Goal: Transaction & Acquisition: Download file/media

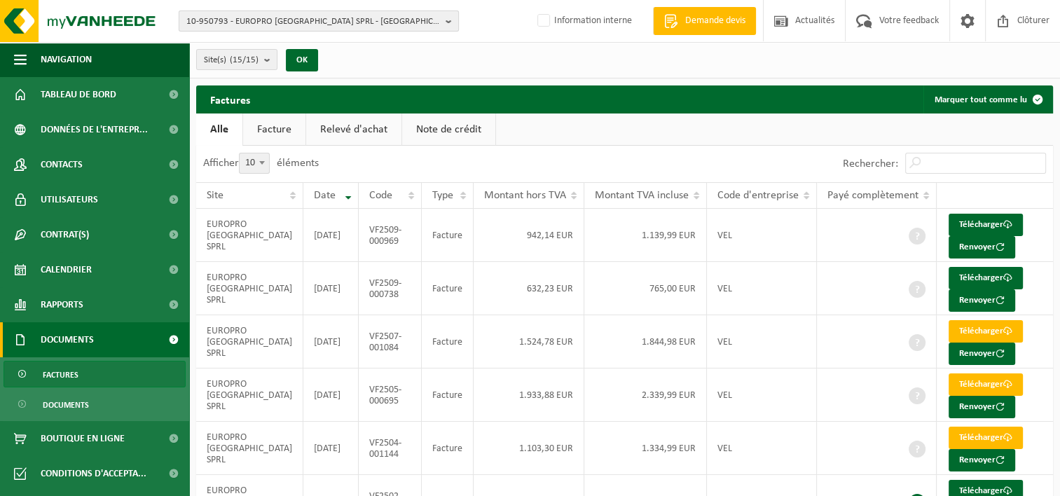
click at [445, 22] on b "button" at bounding box center [451, 21] width 13 height 20
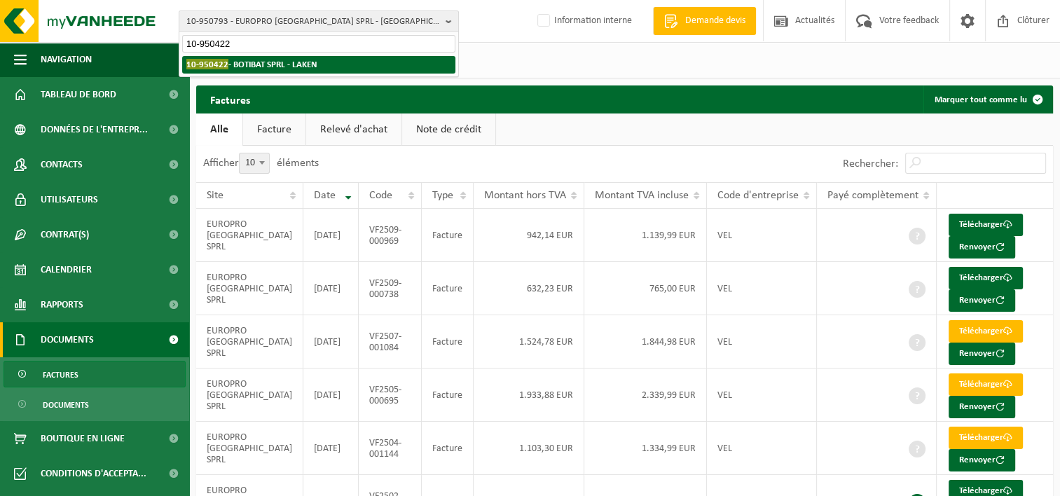
type input "10-950422"
click at [312, 62] on strong "10-950422 - BOTIBAT SPRL - LAKEN" at bounding box center [251, 64] width 131 height 11
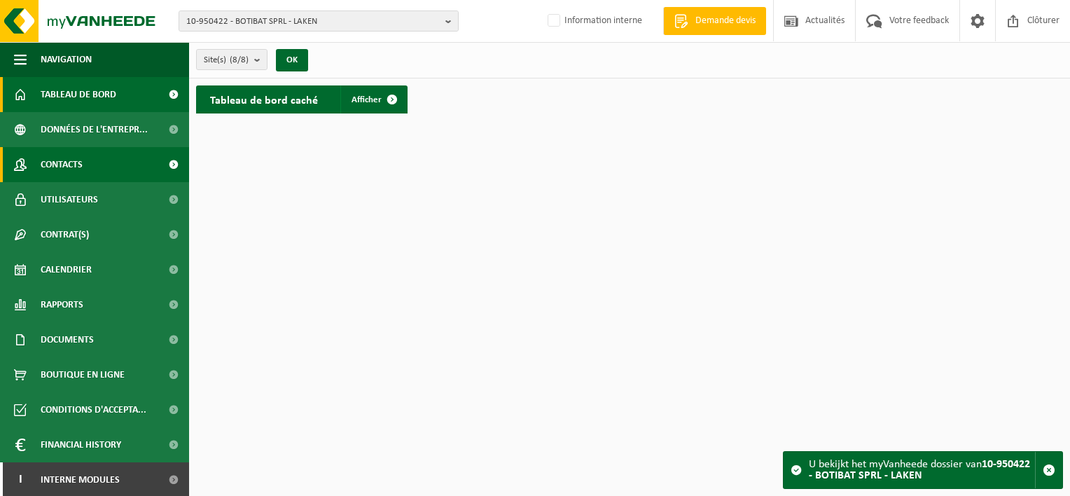
click at [74, 177] on span "Contacts" at bounding box center [62, 164] width 42 height 35
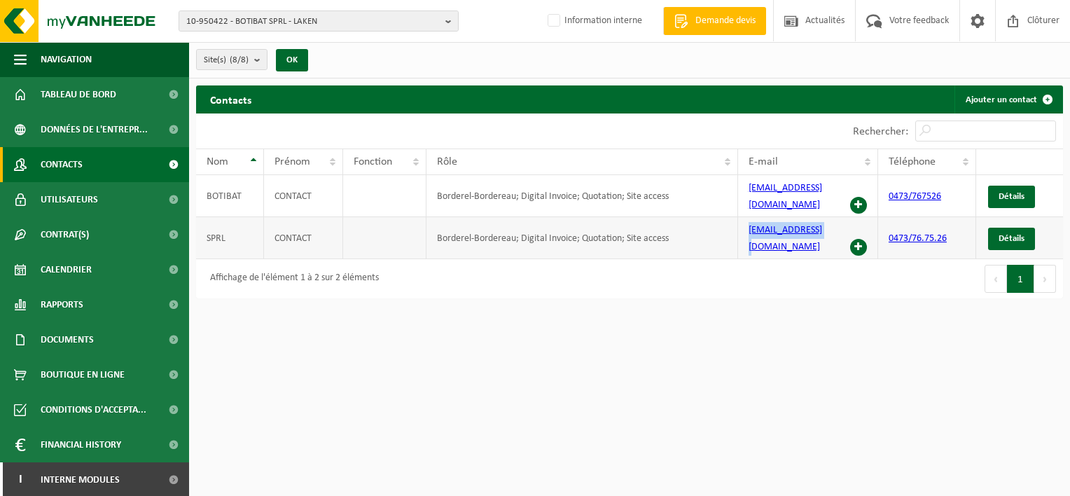
drag, startPoint x: 830, startPoint y: 223, endPoint x: 748, endPoint y: 219, distance: 82.0
click at [748, 219] on td "info@botibat.com" at bounding box center [808, 238] width 140 height 42
copy link "info@botibat.com"
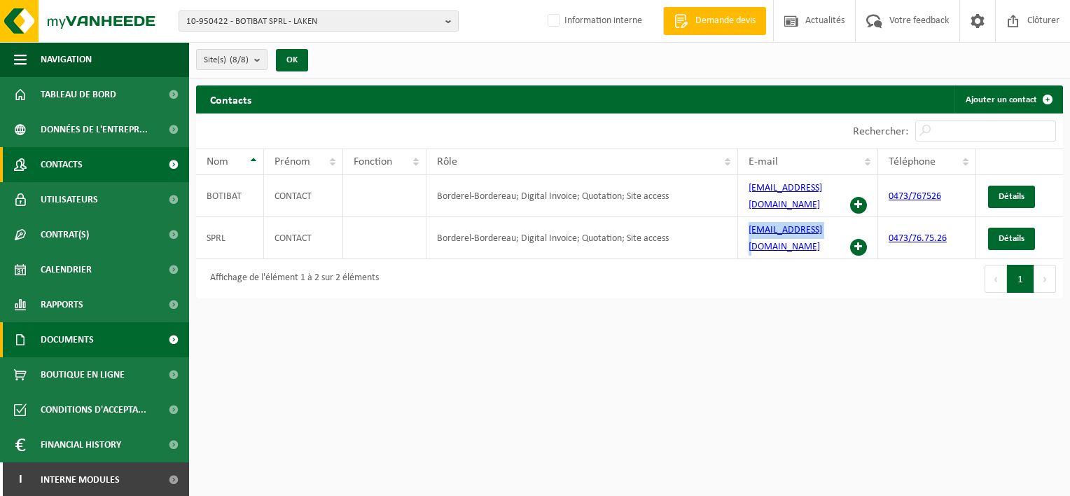
click at [59, 346] on span "Documents" at bounding box center [67, 339] width 53 height 35
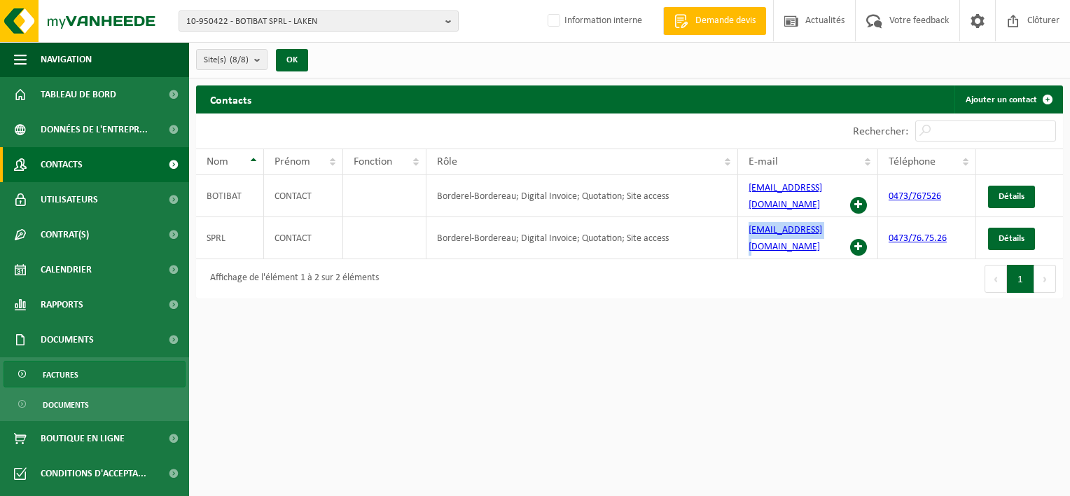
click at [59, 379] on span "Factures" at bounding box center [61, 374] width 36 height 27
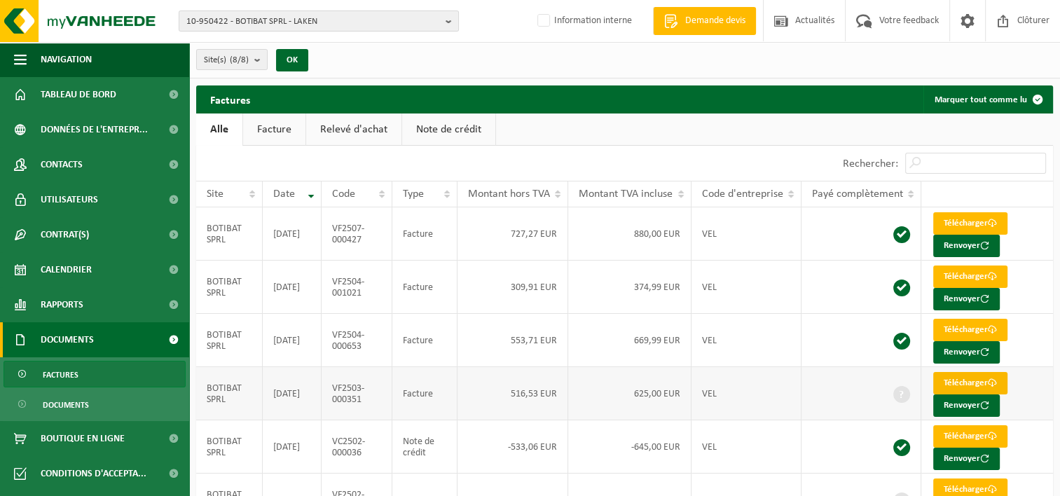
click at [964, 380] on link "Télécharger" at bounding box center [970, 383] width 74 height 22
click at [448, 20] on b "button" at bounding box center [451, 21] width 13 height 20
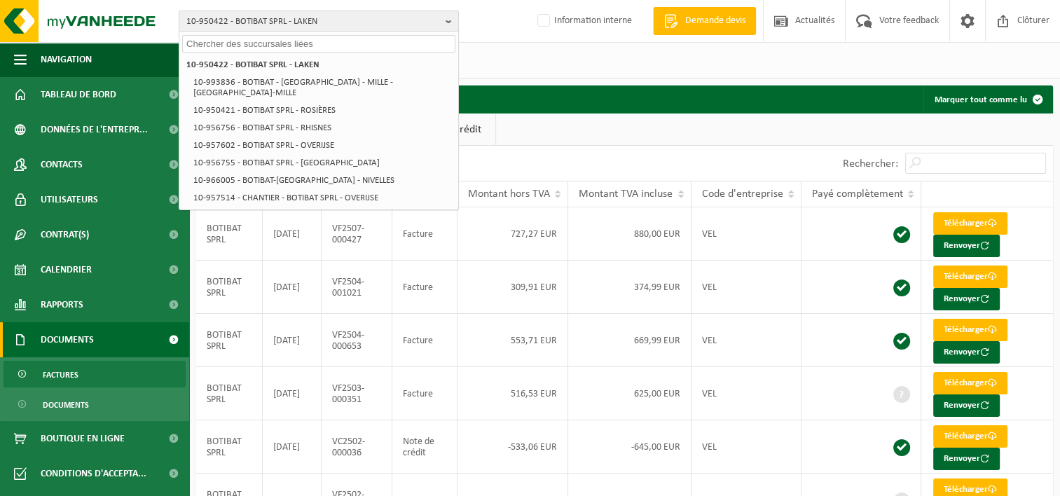
click at [426, 42] on input "text" at bounding box center [318, 44] width 273 height 18
paste input "10-955790"
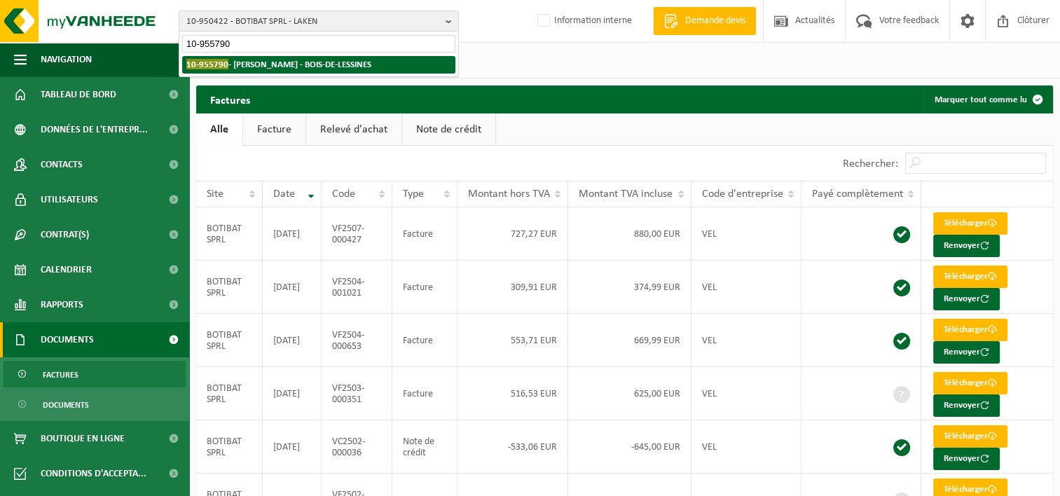
type input "10-955790"
click at [353, 58] on li "10-955790 - GEENIS KEVIN - BOIS-DE-LESSINES" at bounding box center [318, 65] width 273 height 18
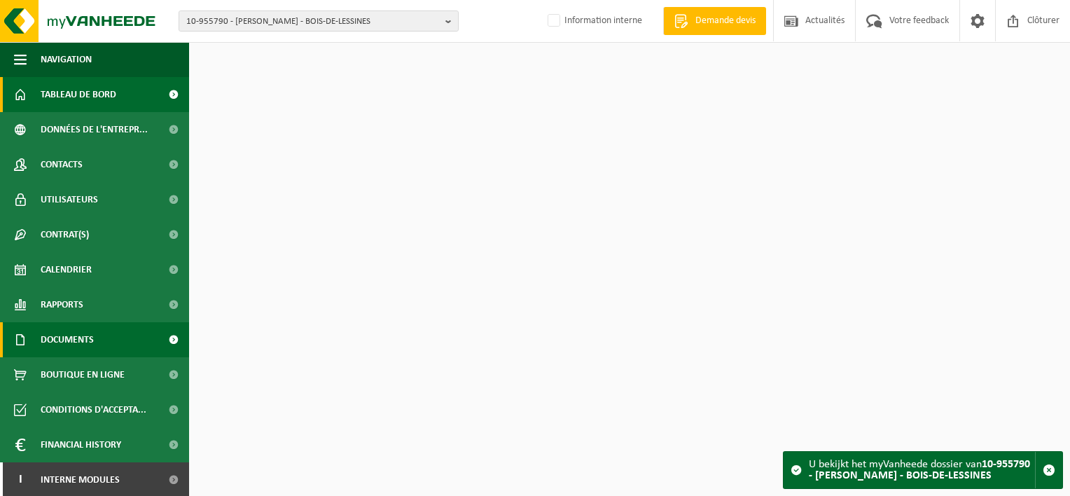
click at [62, 340] on span "Documents" at bounding box center [67, 339] width 53 height 35
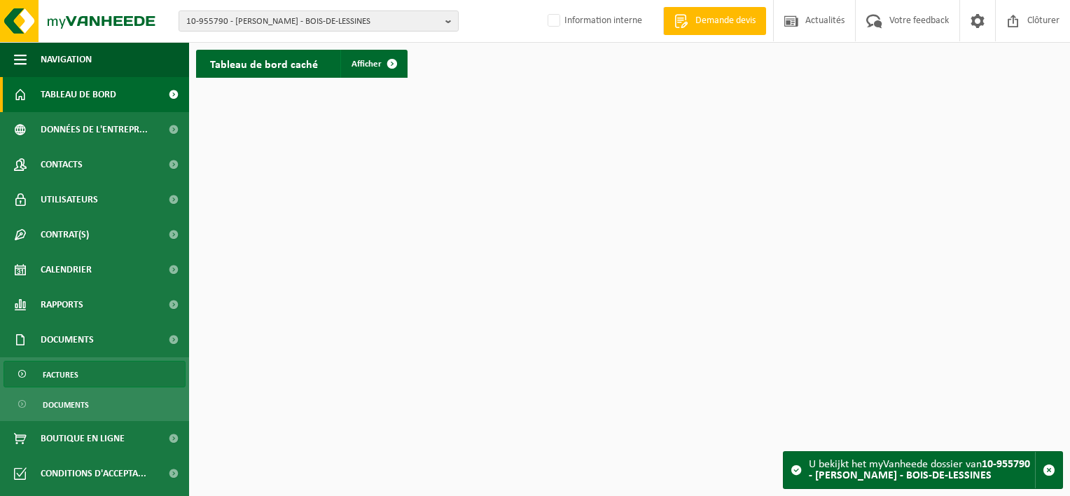
click at [60, 382] on span "Factures" at bounding box center [61, 374] width 36 height 27
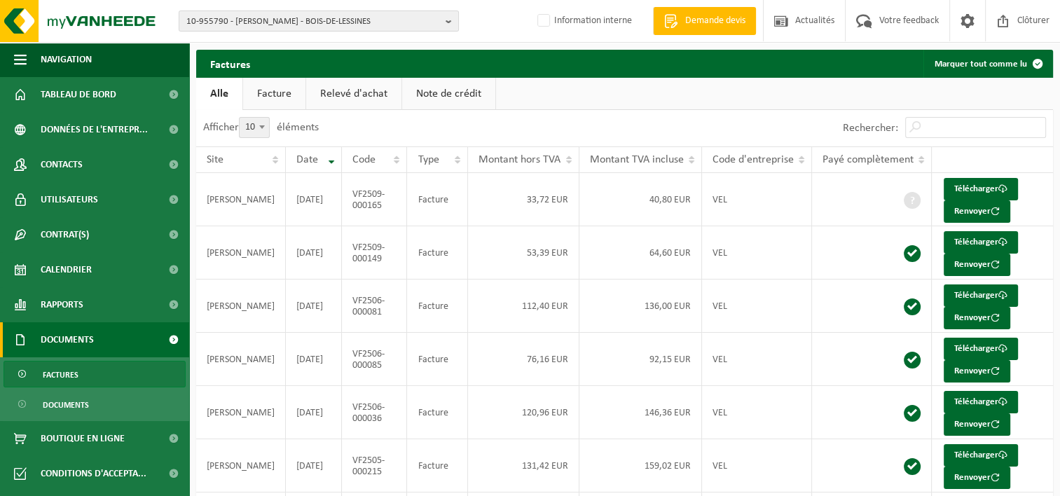
click at [445, 108] on link "Note de crédit" at bounding box center [448, 94] width 93 height 32
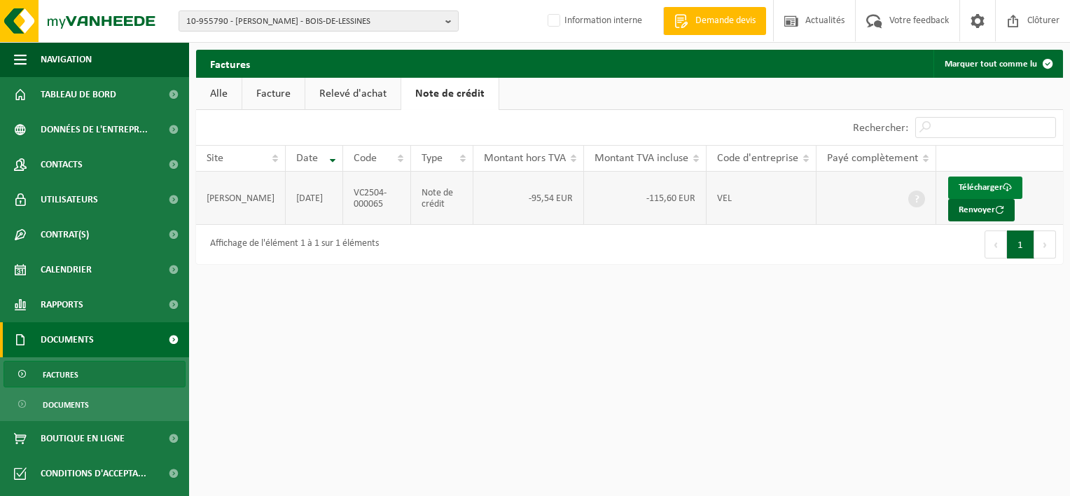
click at [969, 186] on link "Télécharger" at bounding box center [985, 187] width 74 height 22
click at [279, 90] on link "Facture" at bounding box center [273, 94] width 62 height 32
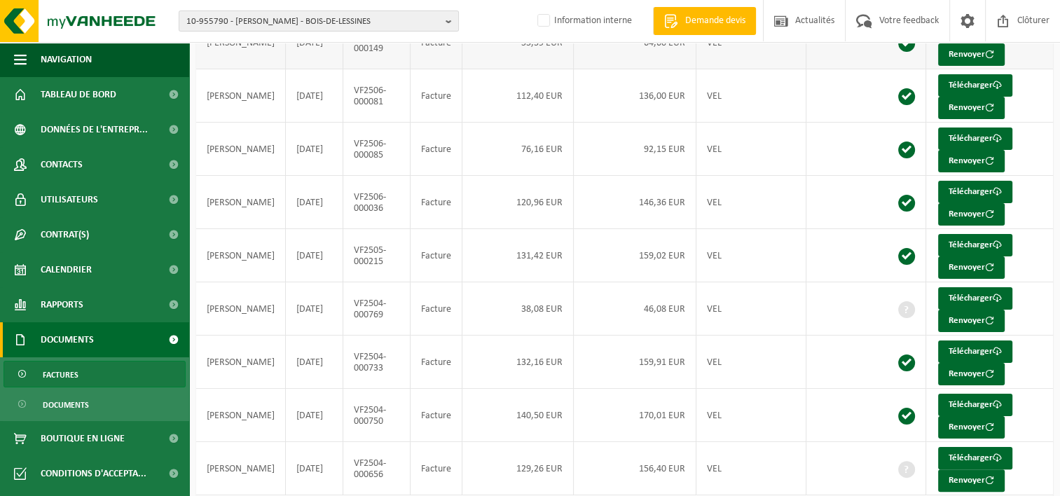
scroll to position [256, 0]
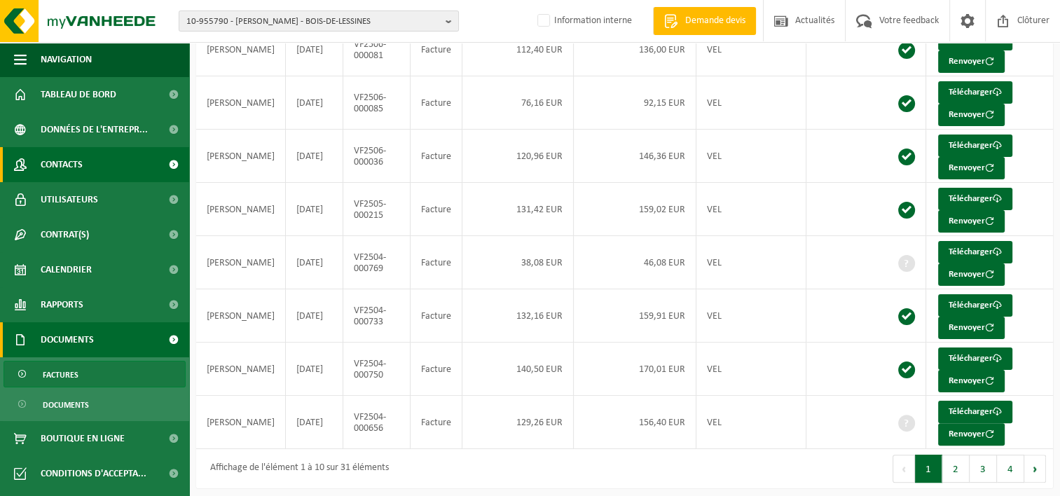
drag, startPoint x: 102, startPoint y: 169, endPoint x: 113, endPoint y: 169, distance: 11.9
click at [102, 169] on link "Contacts" at bounding box center [94, 164] width 189 height 35
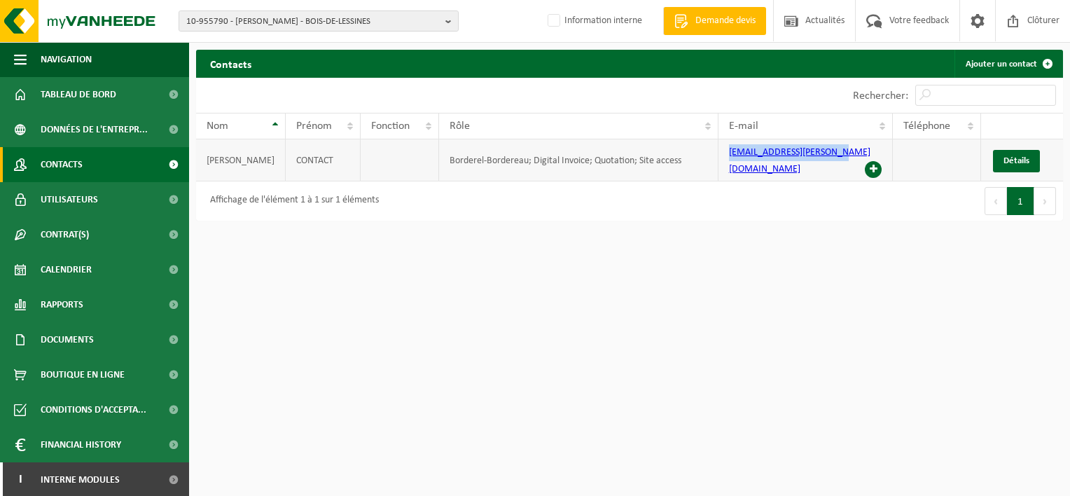
drag, startPoint x: 835, startPoint y: 158, endPoint x: 721, endPoint y: 157, distance: 114.2
click at [721, 157] on td "galerie.herman@yahoo.com" at bounding box center [806, 160] width 175 height 42
copy link "galerie.herman@yahoo.com"
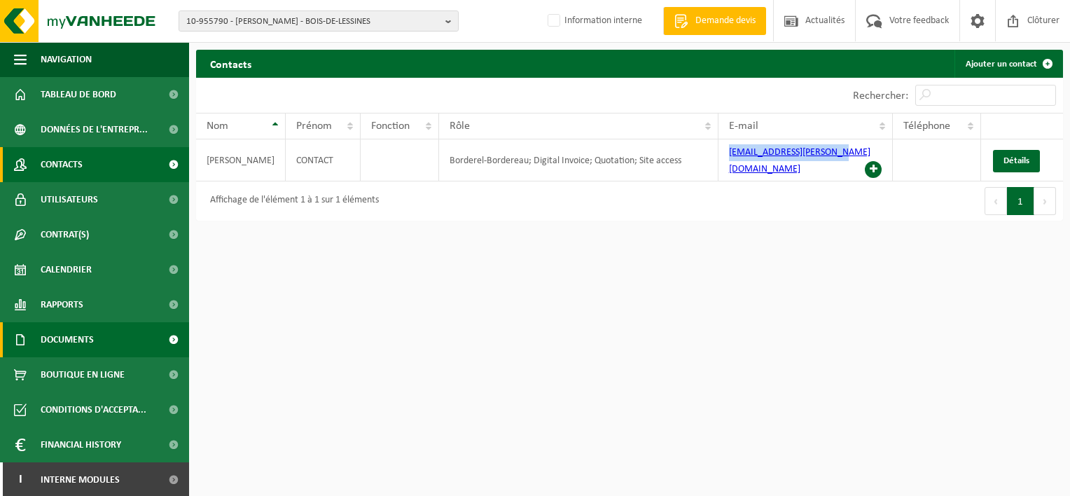
click at [81, 349] on span "Documents" at bounding box center [67, 339] width 53 height 35
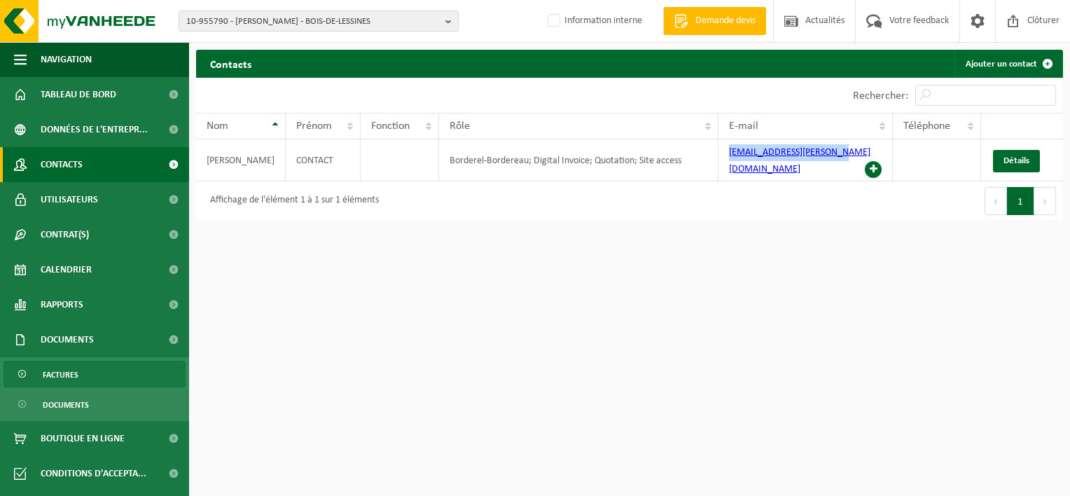
click at [81, 369] on link "Factures" at bounding box center [95, 374] width 182 height 27
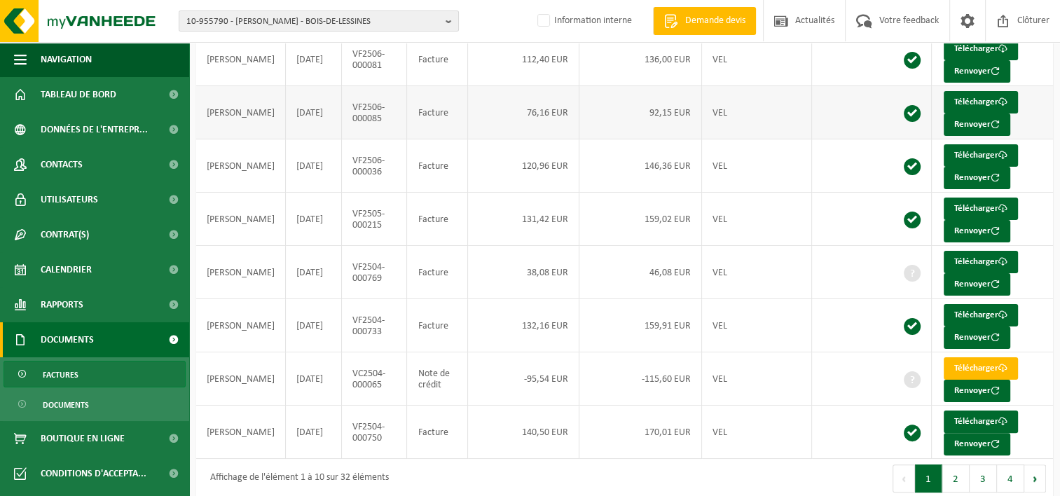
scroll to position [256, 0]
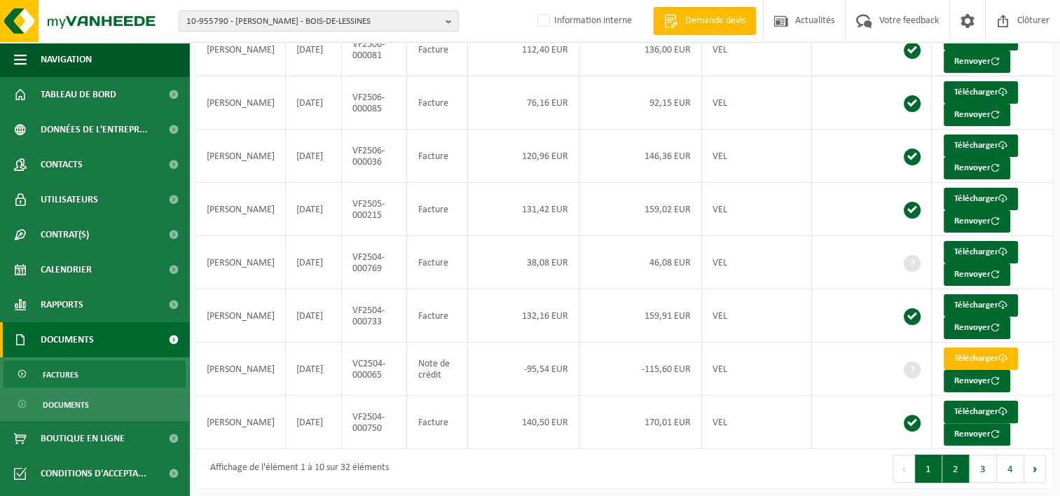
click at [951, 468] on button "2" at bounding box center [955, 469] width 27 height 28
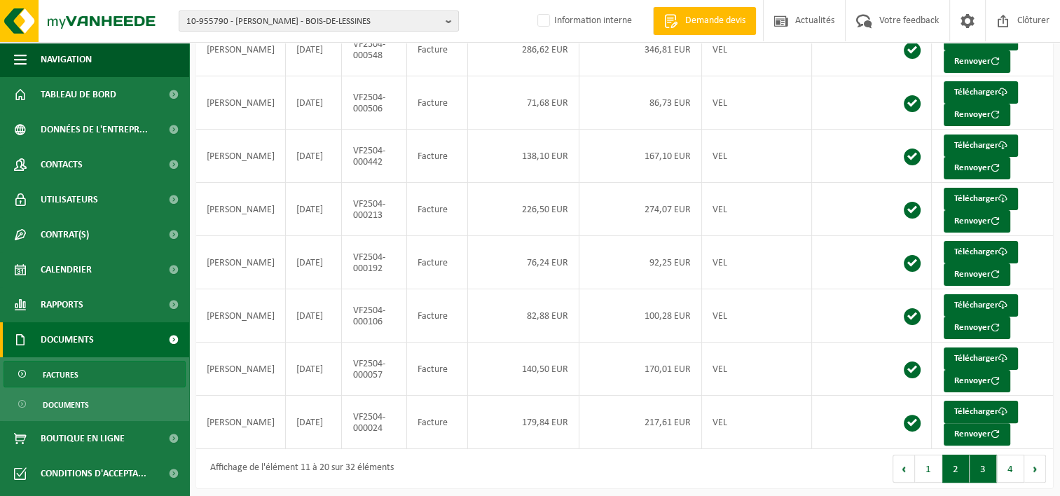
click at [985, 463] on button "3" at bounding box center [982, 469] width 27 height 28
click at [1004, 463] on button "4" at bounding box center [1010, 469] width 27 height 28
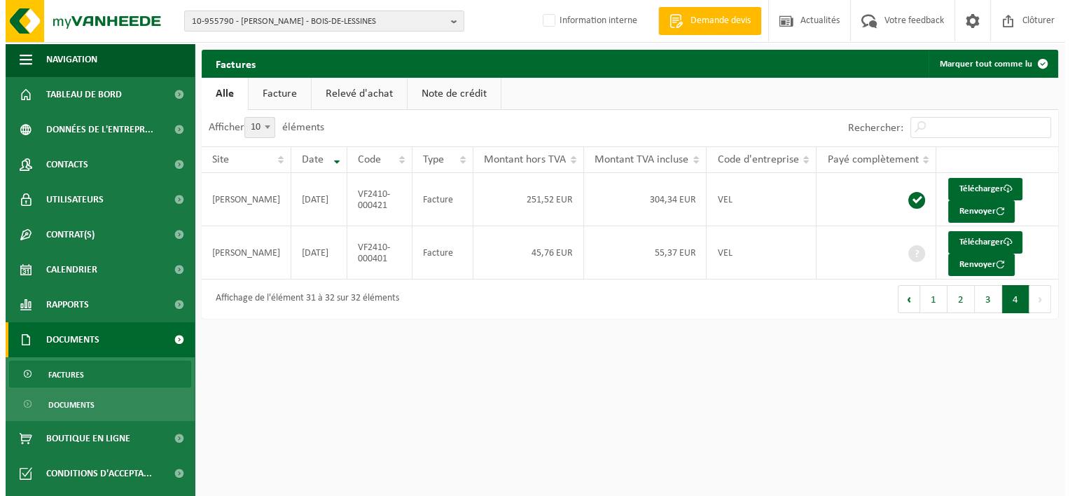
scroll to position [0, 0]
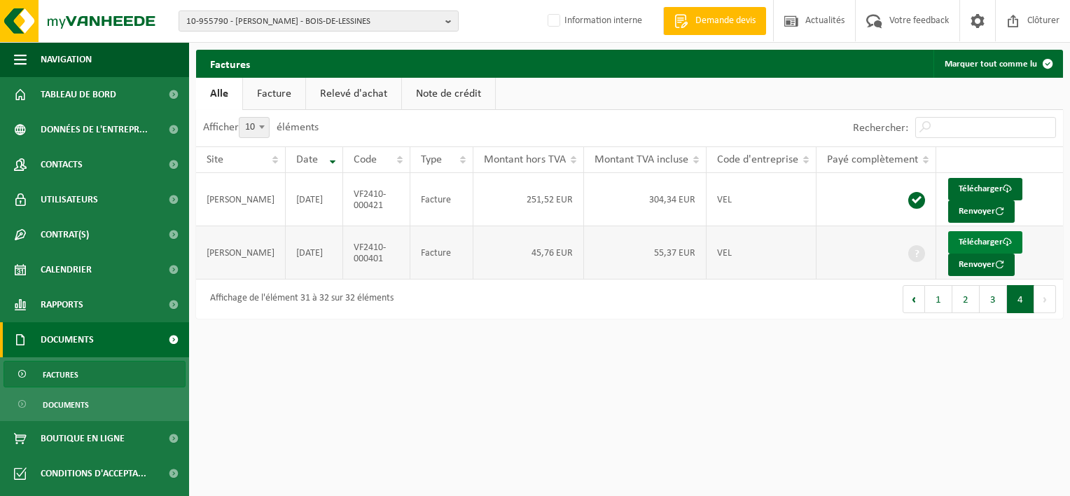
click at [958, 239] on link "Télécharger" at bounding box center [985, 242] width 74 height 22
click at [984, 300] on button "3" at bounding box center [993, 299] width 27 height 28
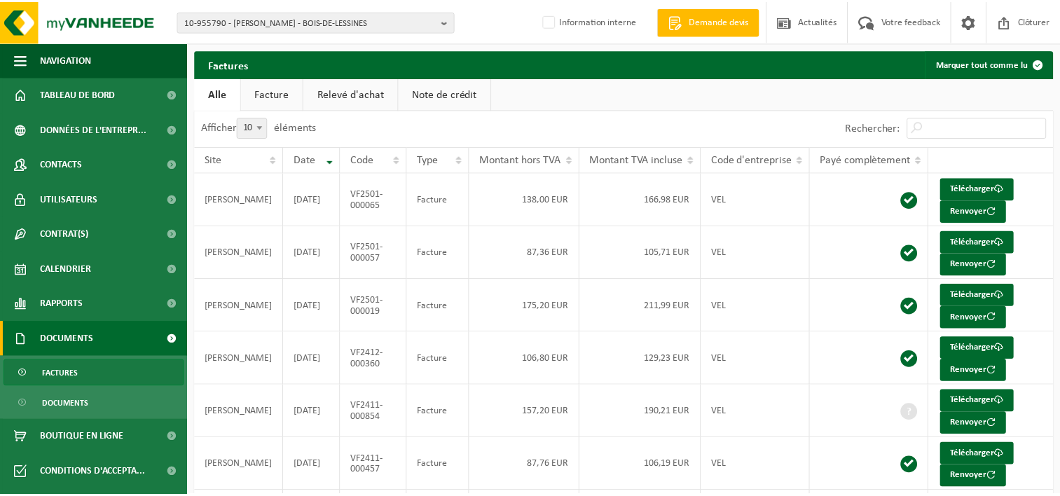
scroll to position [256, 0]
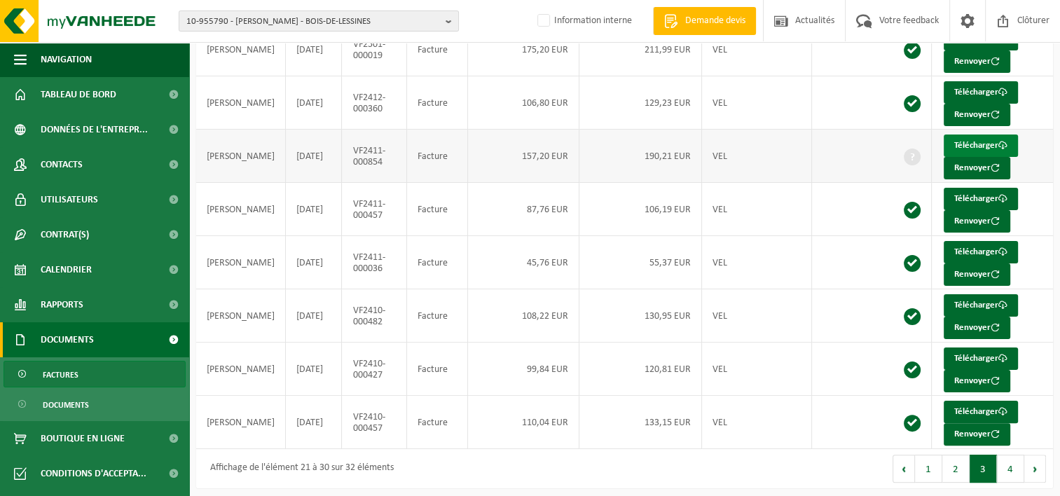
click at [952, 141] on link "Télécharger" at bounding box center [980, 145] width 74 height 22
click at [955, 458] on button "2" at bounding box center [955, 469] width 27 height 28
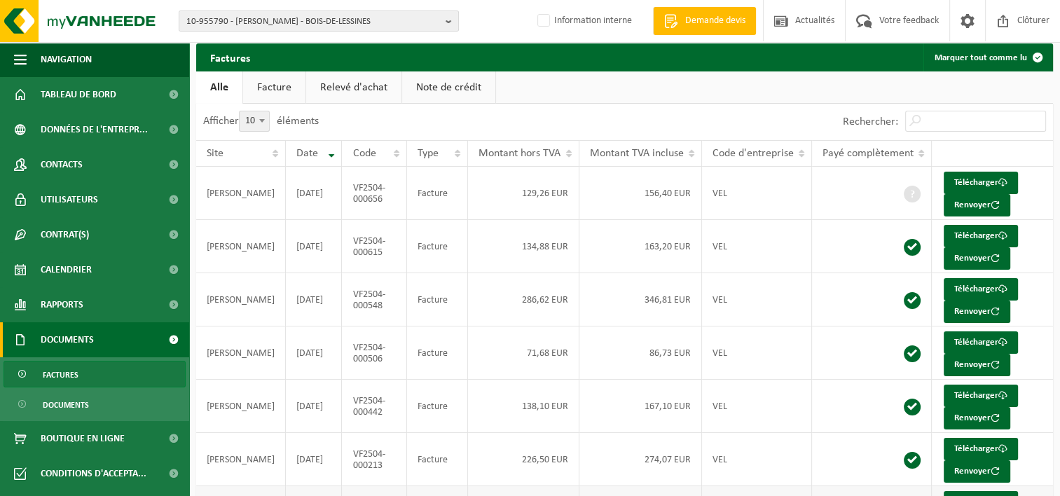
scroll to position [0, 0]
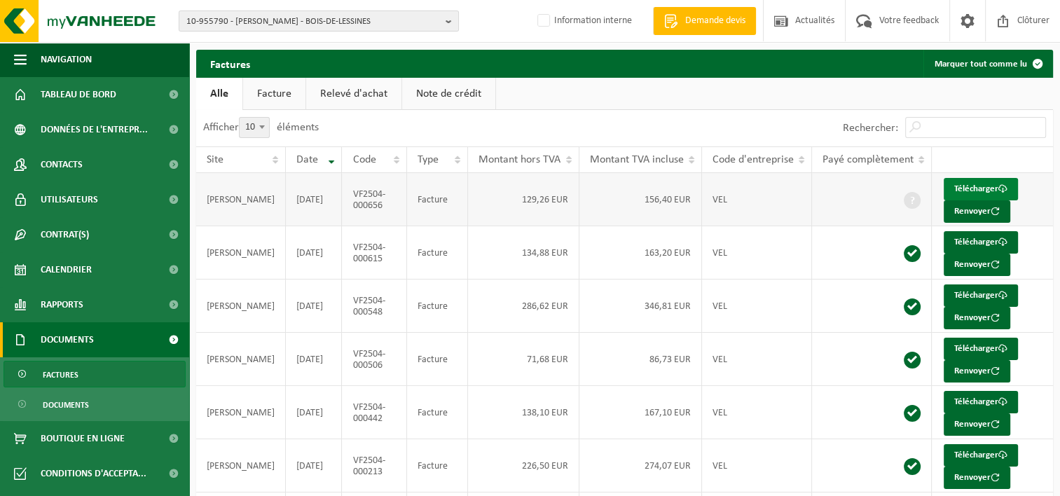
click at [952, 184] on link "Télécharger" at bounding box center [980, 189] width 74 height 22
click at [961, 186] on link "Télécharger" at bounding box center [980, 189] width 74 height 22
click at [814, 408] on td at bounding box center [872, 412] width 120 height 53
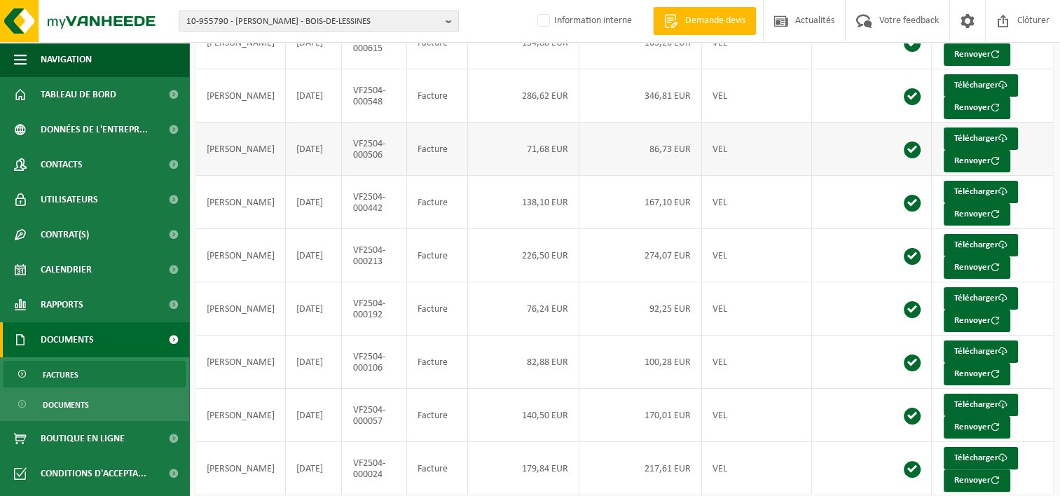
scroll to position [256, 0]
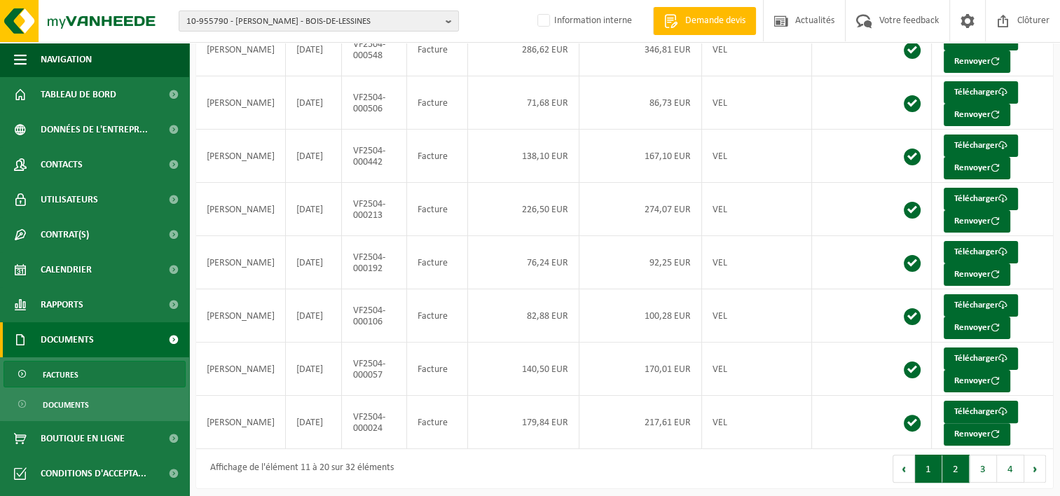
click at [929, 461] on button "1" at bounding box center [928, 469] width 27 height 28
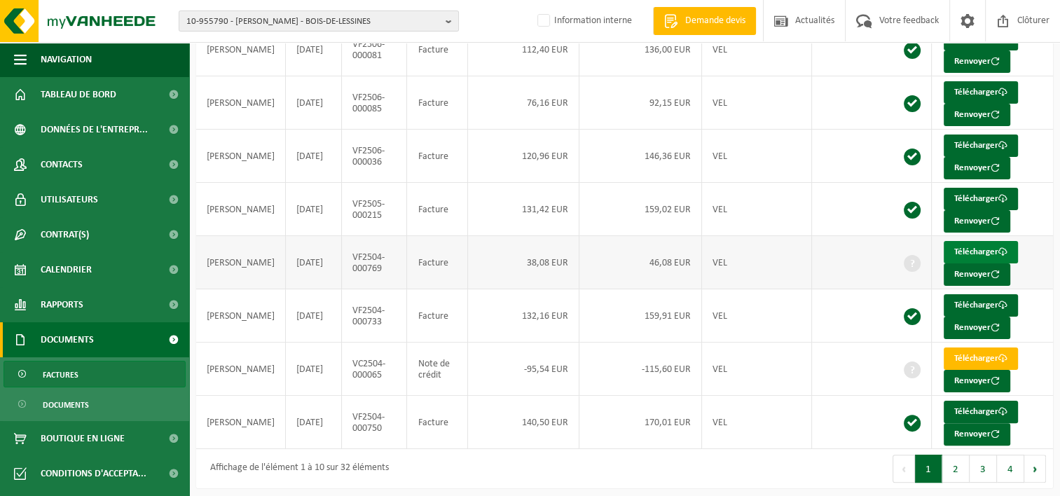
click at [953, 247] on link "Télécharger" at bounding box center [980, 252] width 74 height 22
click at [801, 472] on div "Premier Précédent 1 2 3 4 Suivant Dernier" at bounding box center [839, 468] width 429 height 39
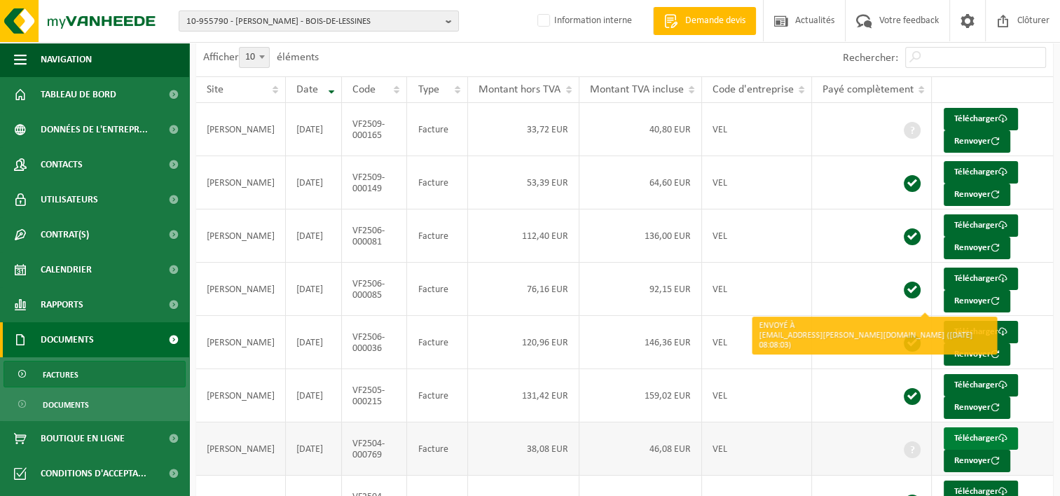
scroll to position [46, 0]
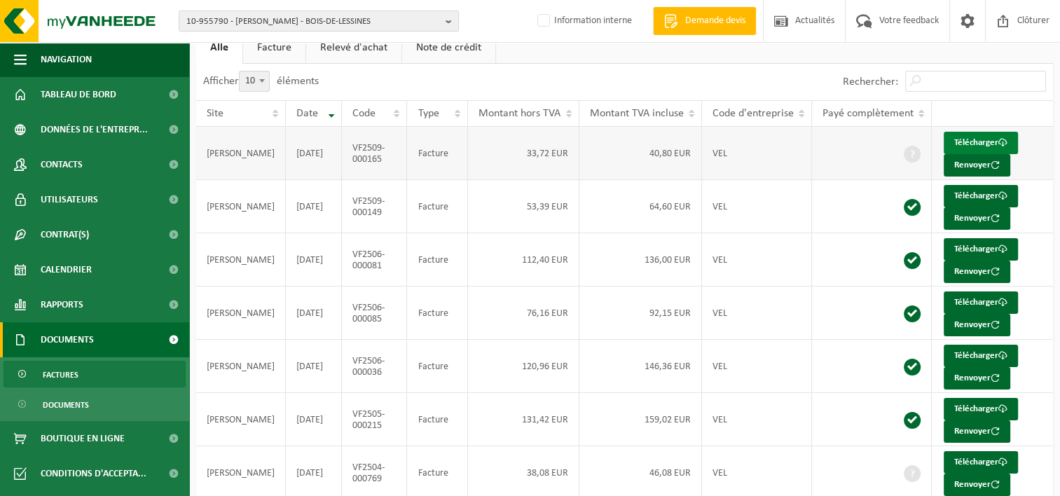
click at [943, 139] on link "Télécharger" at bounding box center [980, 143] width 74 height 22
click at [835, 461] on td at bounding box center [872, 472] width 120 height 53
